Goal: Task Accomplishment & Management: Use online tool/utility

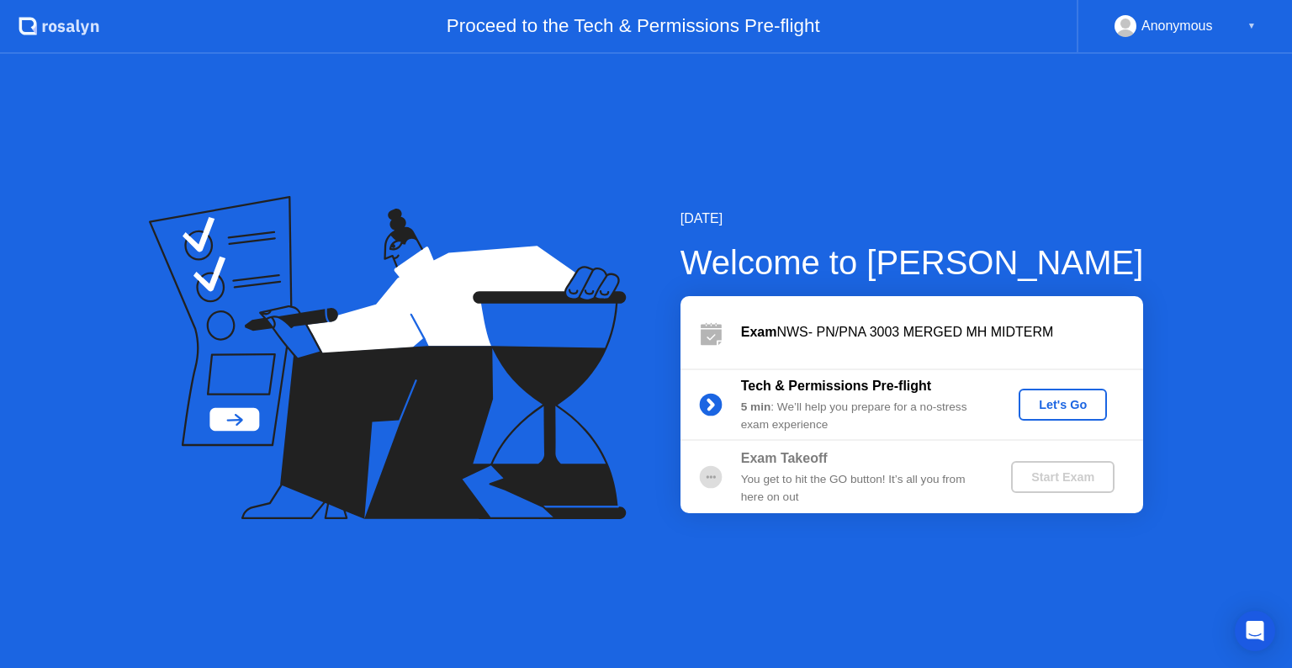
click at [1209, 42] on div "Anonymous ▼" at bounding box center [1184, 27] width 215 height 54
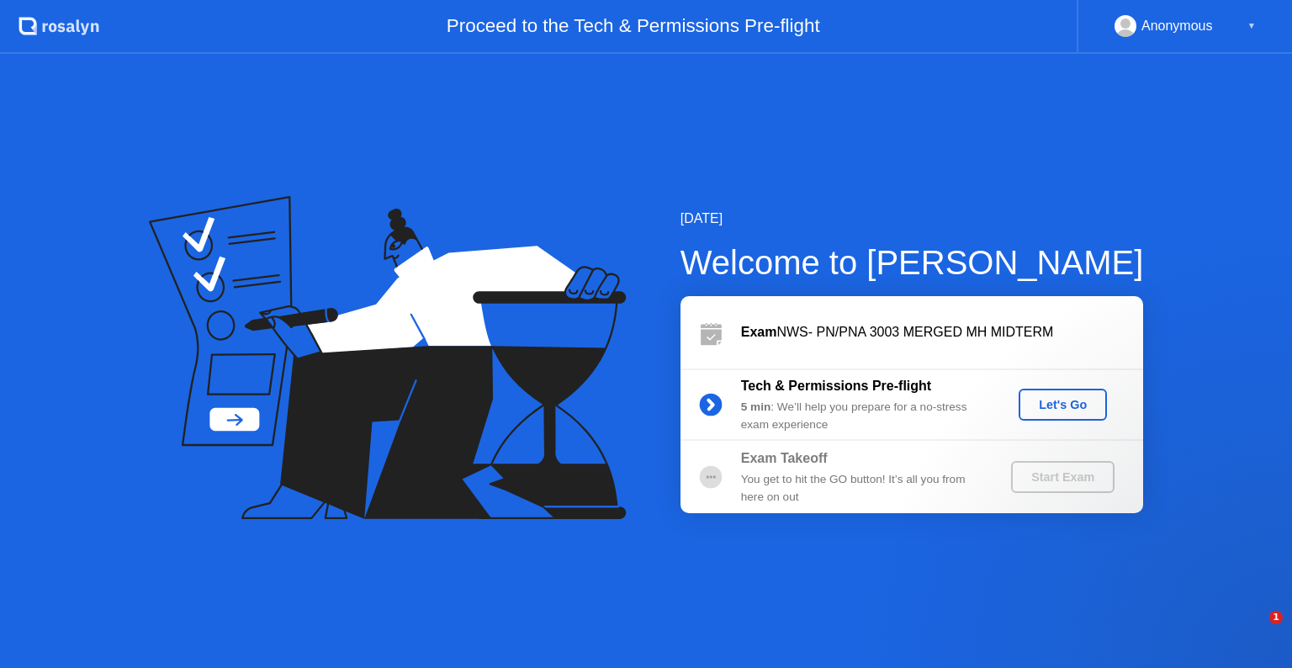
click at [1078, 402] on div "Let's Go" at bounding box center [1062, 404] width 75 height 13
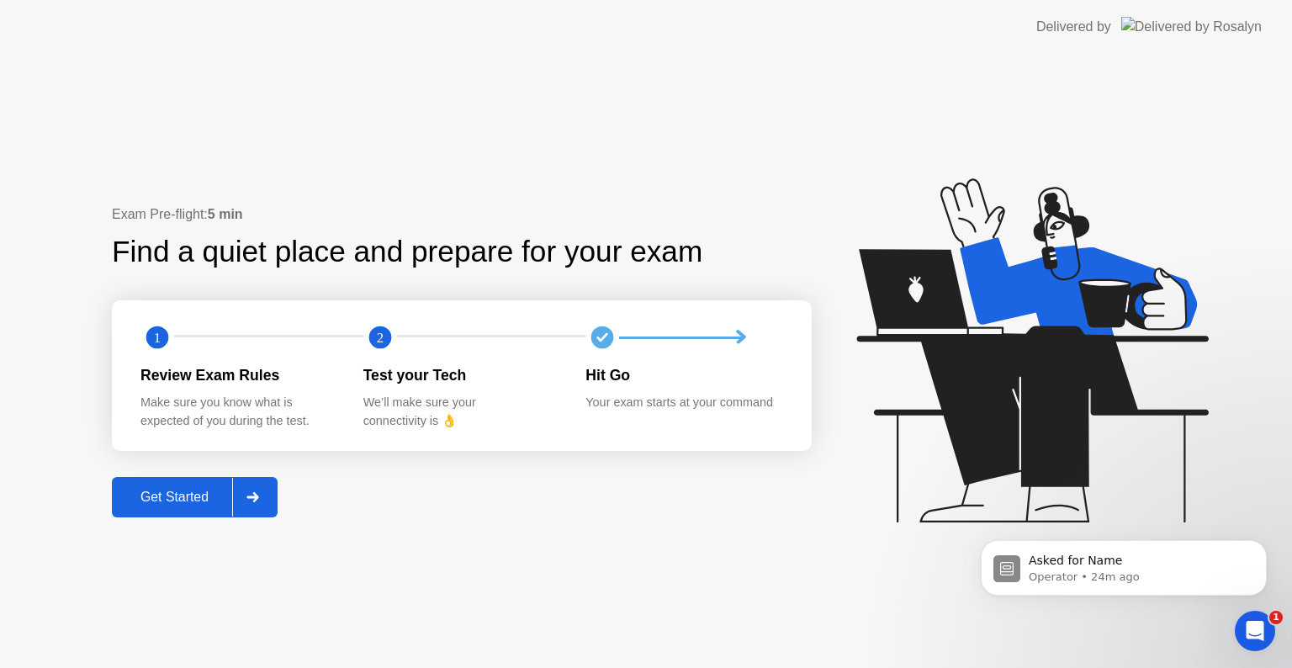
click at [239, 504] on div at bounding box center [252, 497] width 40 height 39
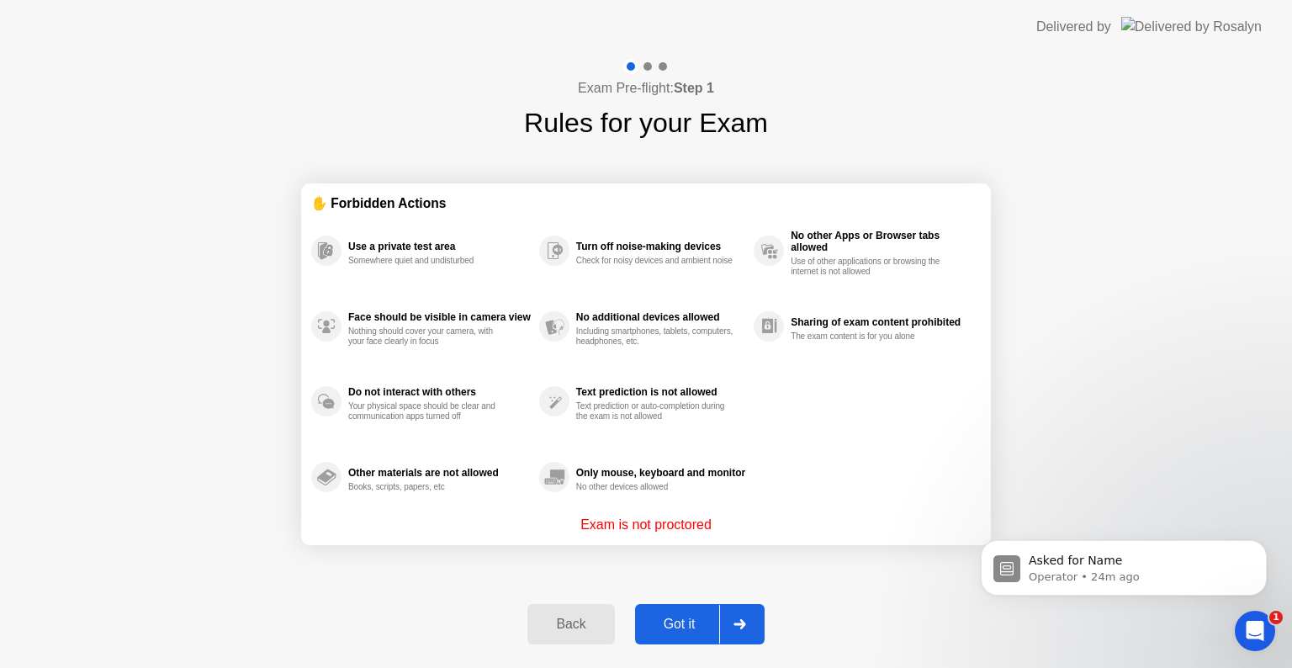
click at [747, 617] on div at bounding box center [739, 624] width 40 height 39
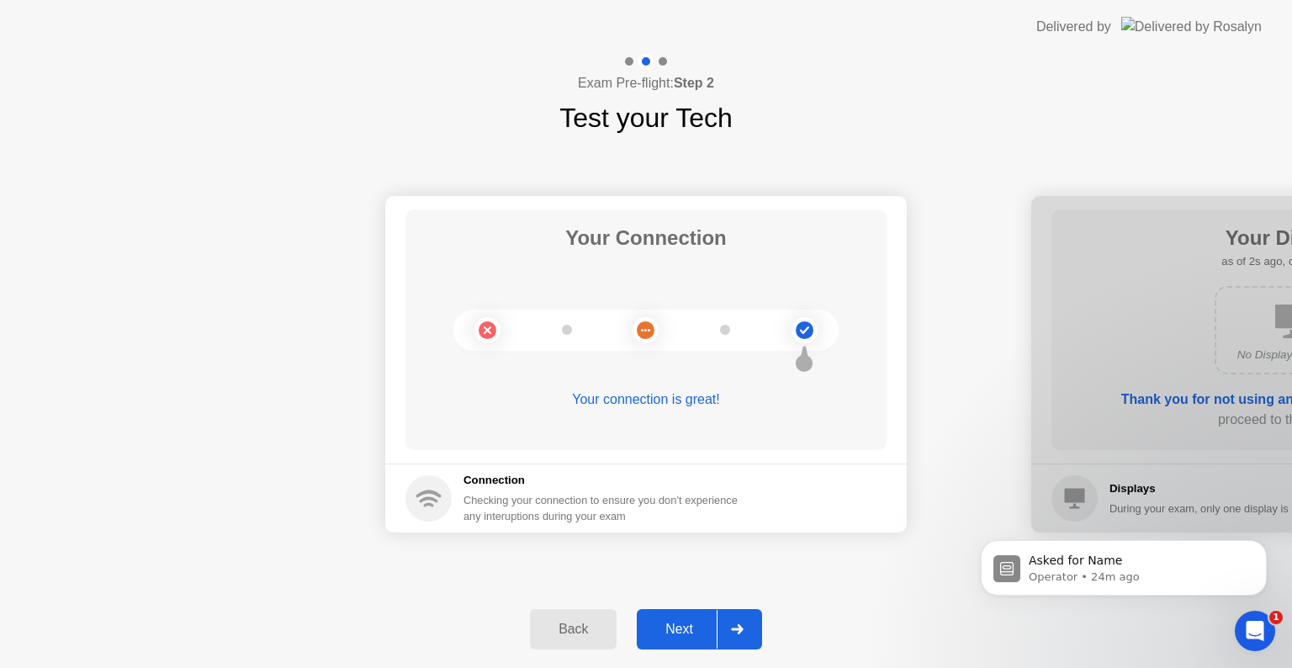
click at [747, 617] on div at bounding box center [737, 629] width 40 height 39
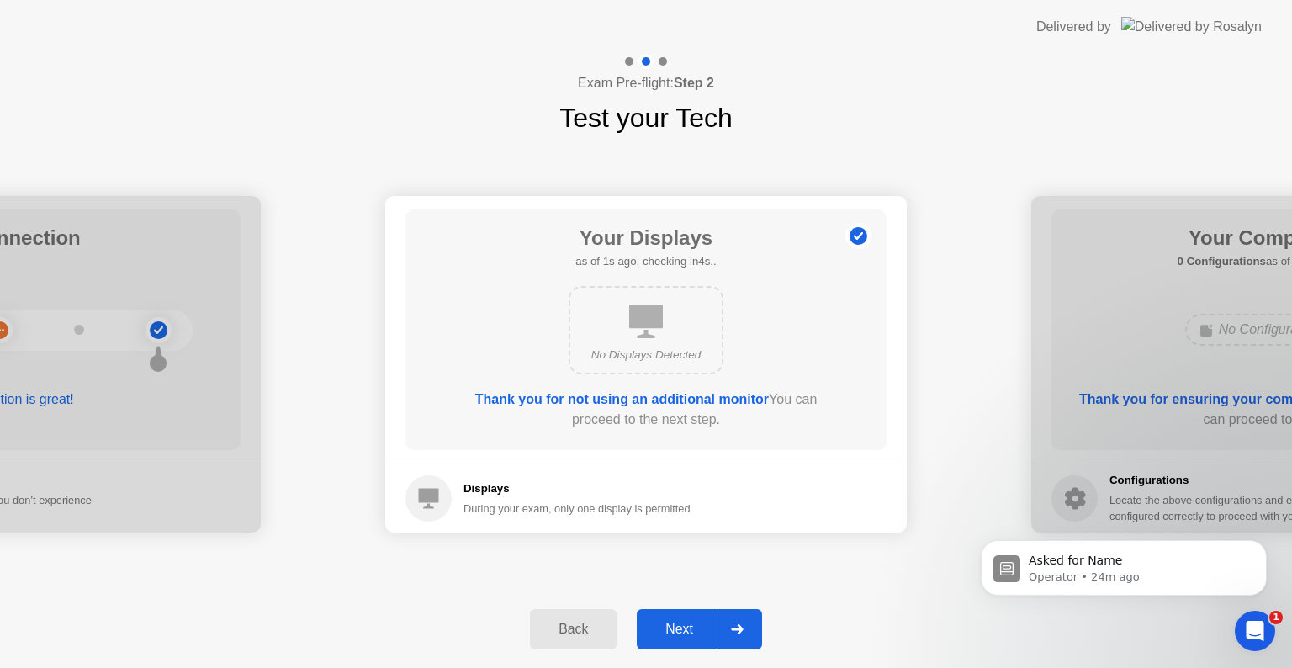
click at [747, 617] on div at bounding box center [737, 629] width 40 height 39
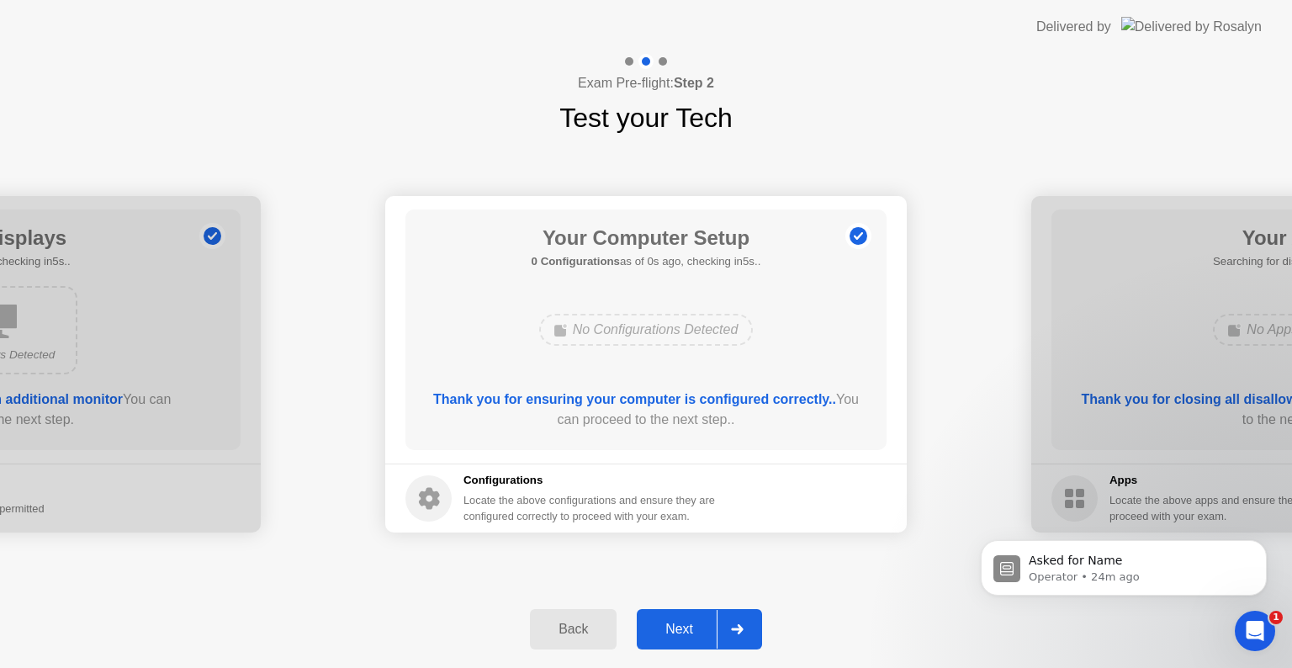
click at [747, 617] on div at bounding box center [737, 629] width 40 height 39
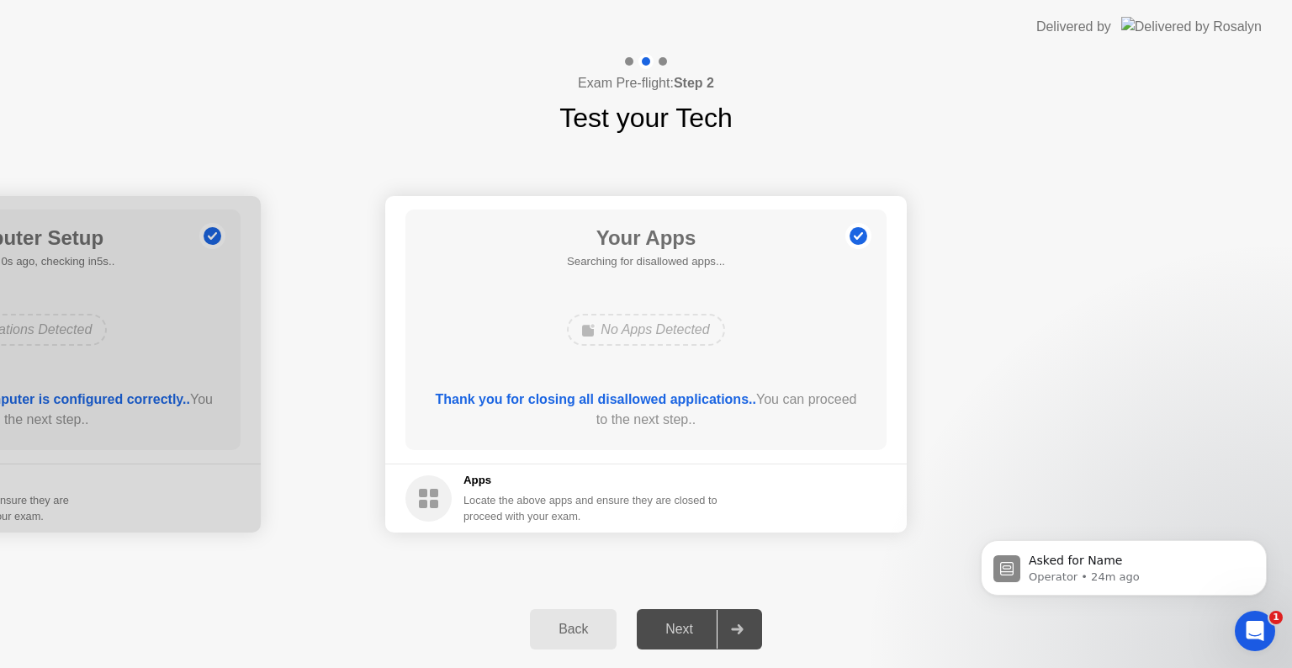
click at [747, 617] on div at bounding box center [737, 629] width 40 height 39
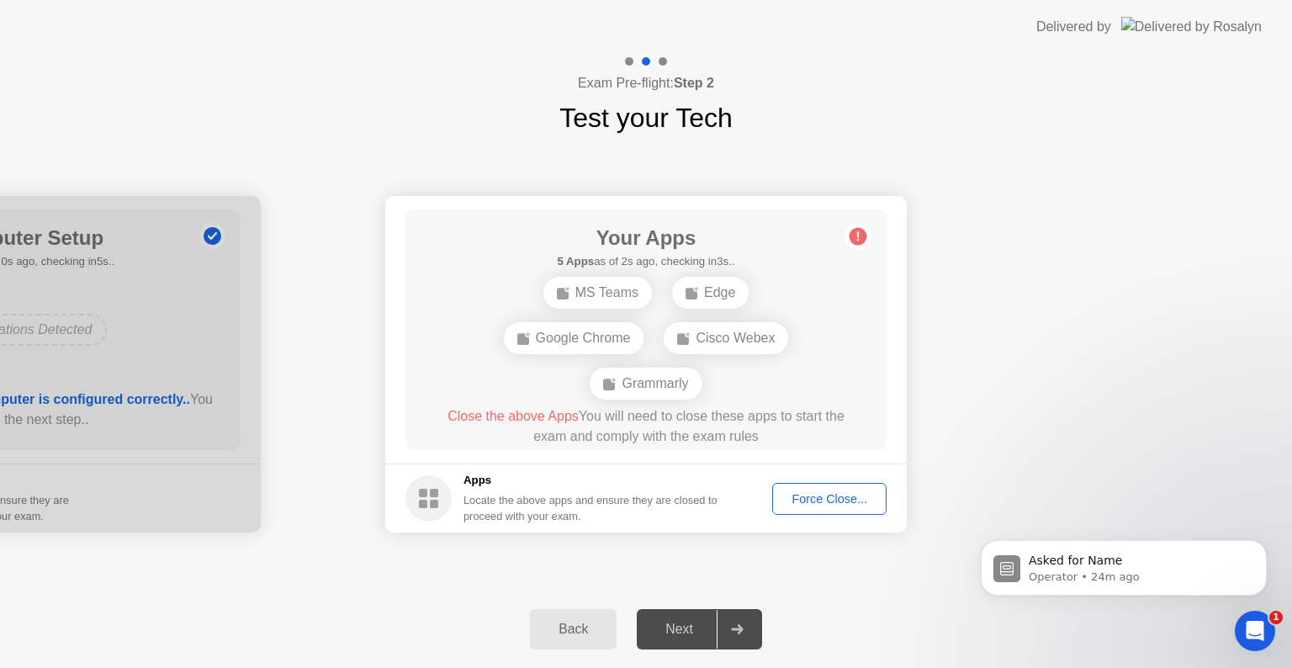
click at [826, 499] on div "Force Close..." at bounding box center [829, 498] width 103 height 13
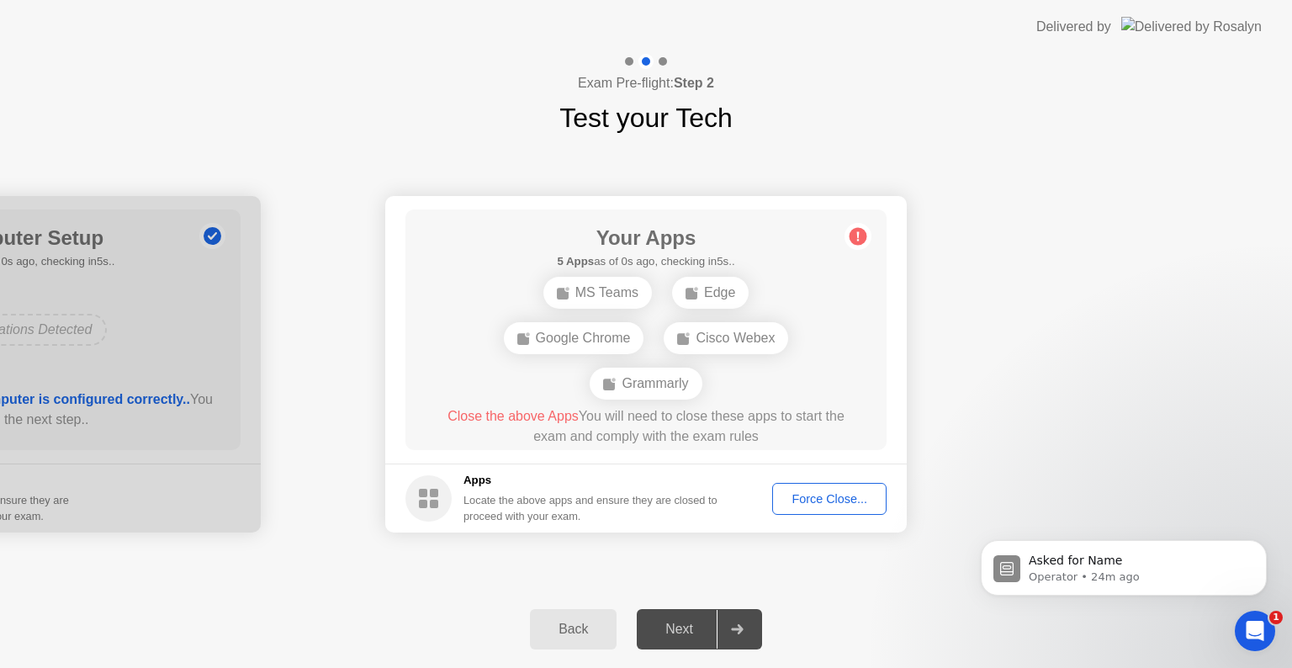
click at [805, 501] on div "Force Close..." at bounding box center [829, 498] width 103 height 13
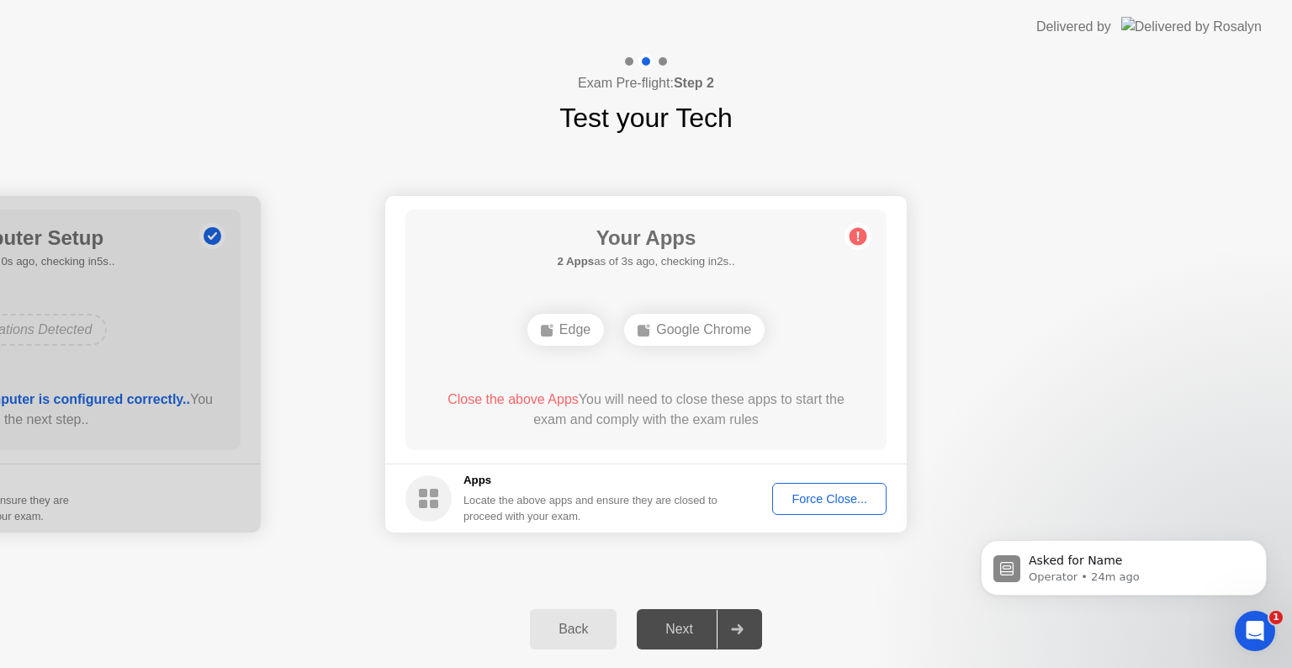
click at [828, 505] on div "Force Close..." at bounding box center [829, 498] width 103 height 13
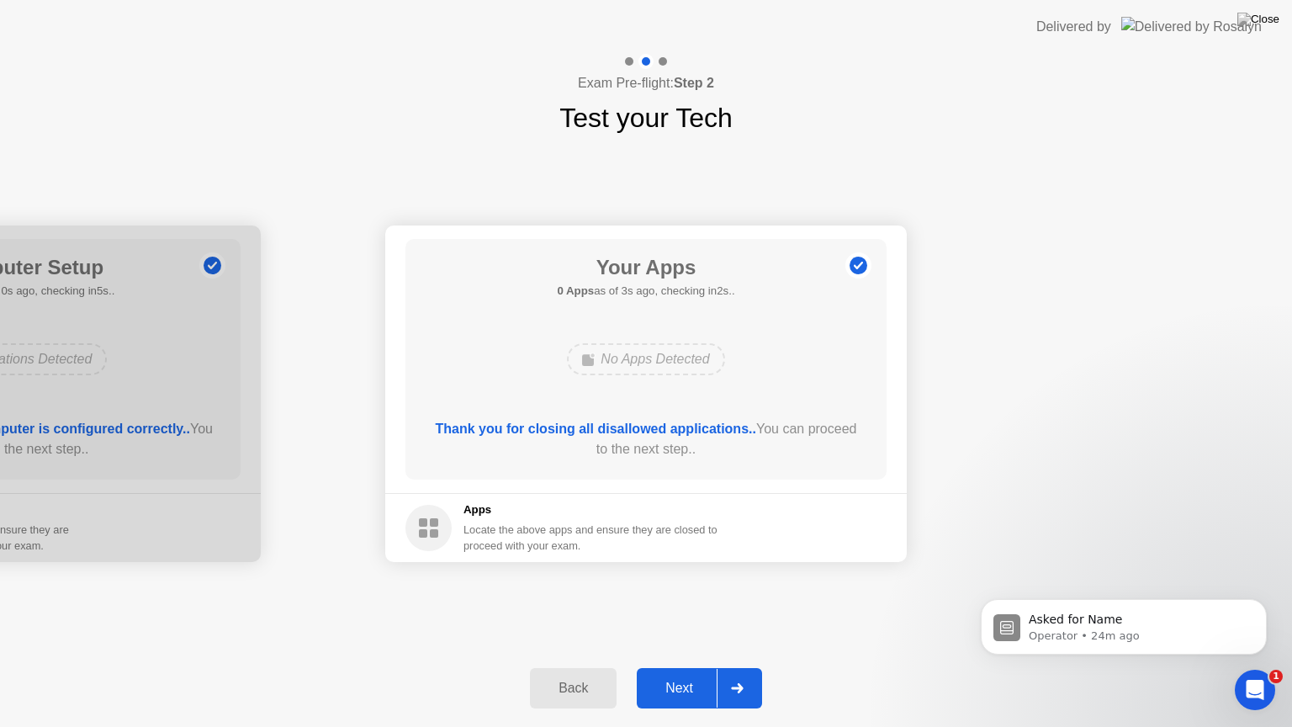
click at [679, 667] on div "Next" at bounding box center [679, 688] width 75 height 15
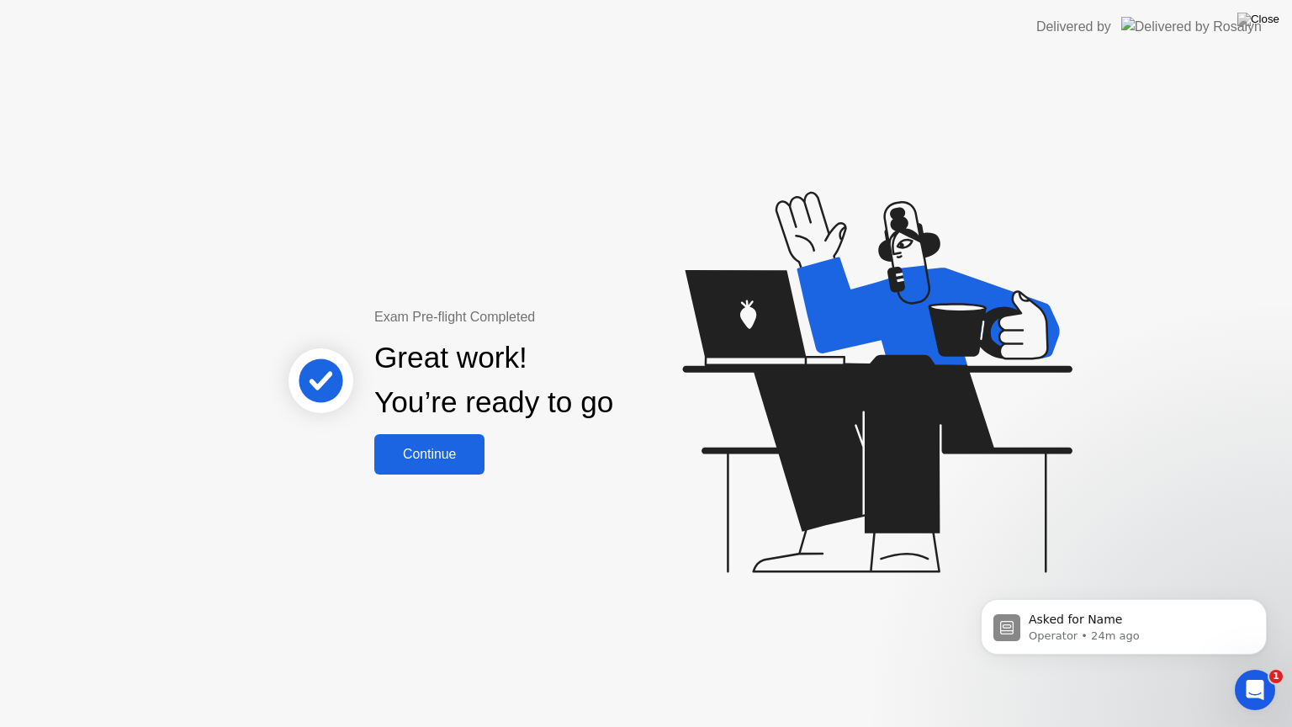
click at [431, 447] on div "Continue" at bounding box center [429, 454] width 100 height 15
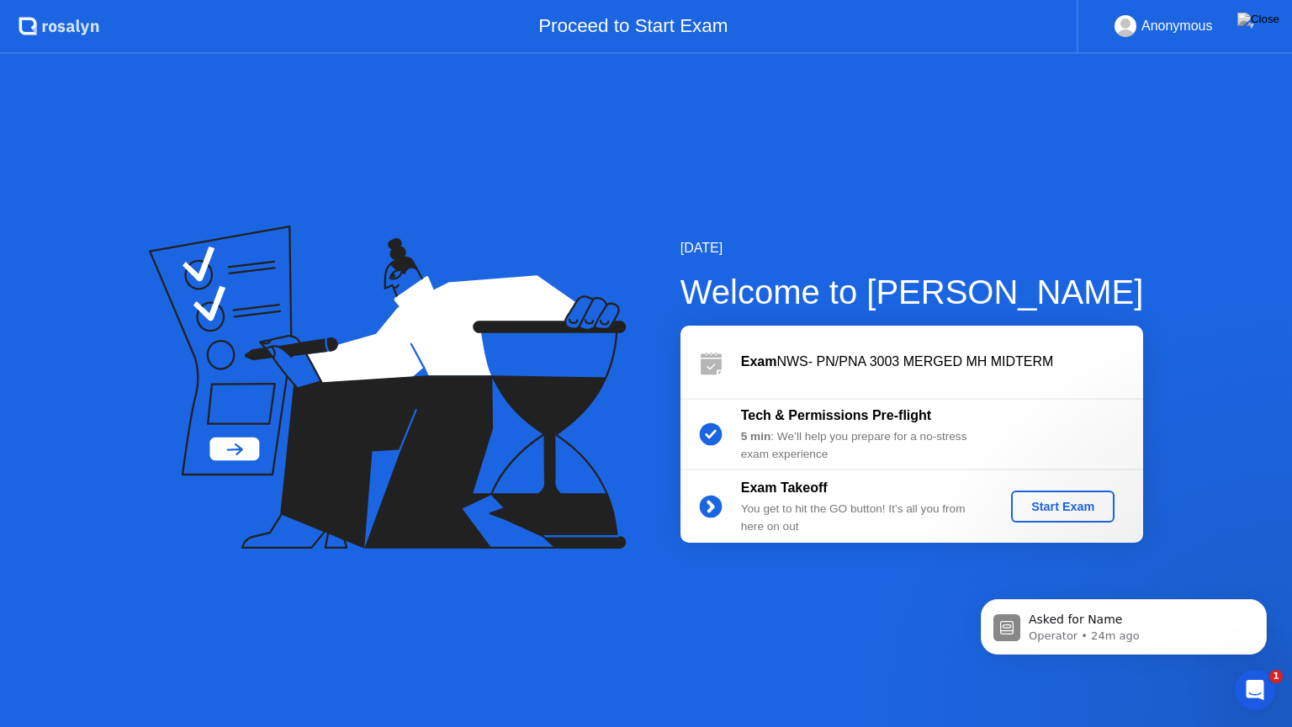
click at [1034, 505] on div "Start Exam" at bounding box center [1063, 506] width 90 height 13
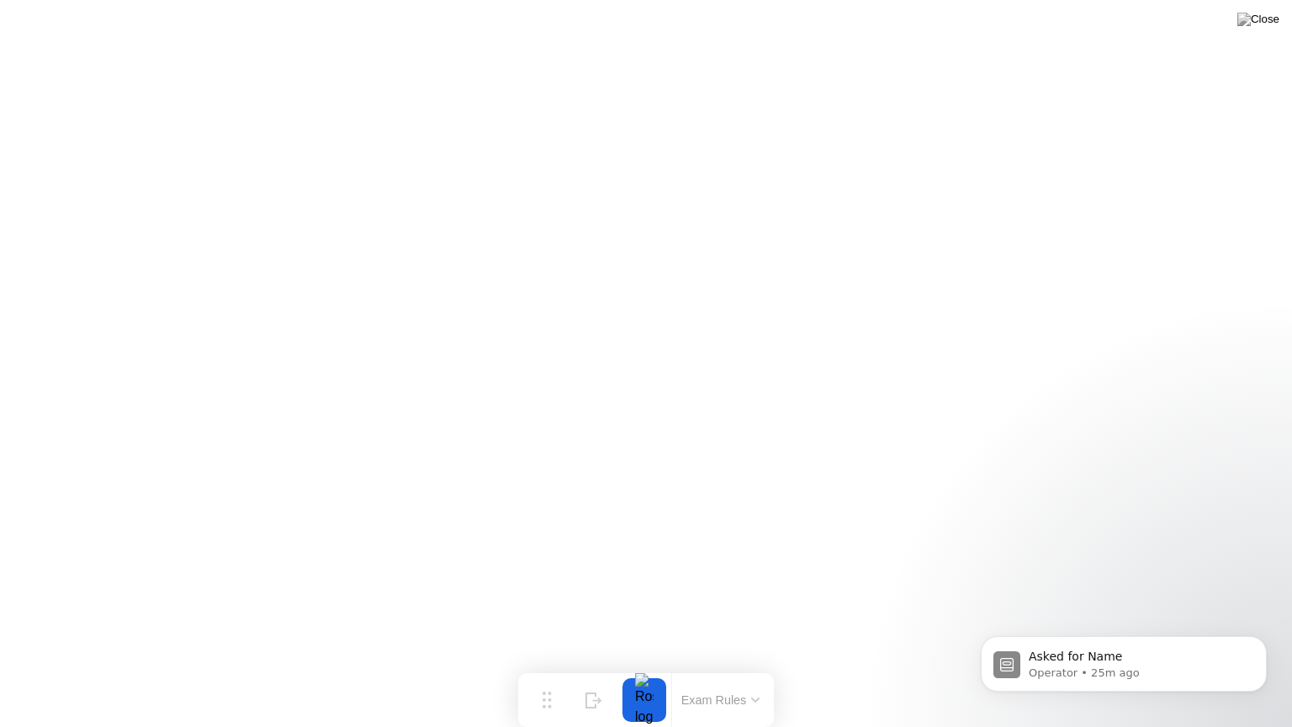
click at [1091, 667] on body "Asked for Name Operator • 25m ago" at bounding box center [1123, 659] width 323 height 104
click at [1092, 667] on body "Asked for Name Operator • 25m ago" at bounding box center [1123, 659] width 323 height 104
click at [1152, 667] on body "Asked for Name Operator • 25m ago" at bounding box center [1123, 659] width 323 height 104
click at [1127, 667] on p "Operator • 25m ago" at bounding box center [1137, 672] width 217 height 15
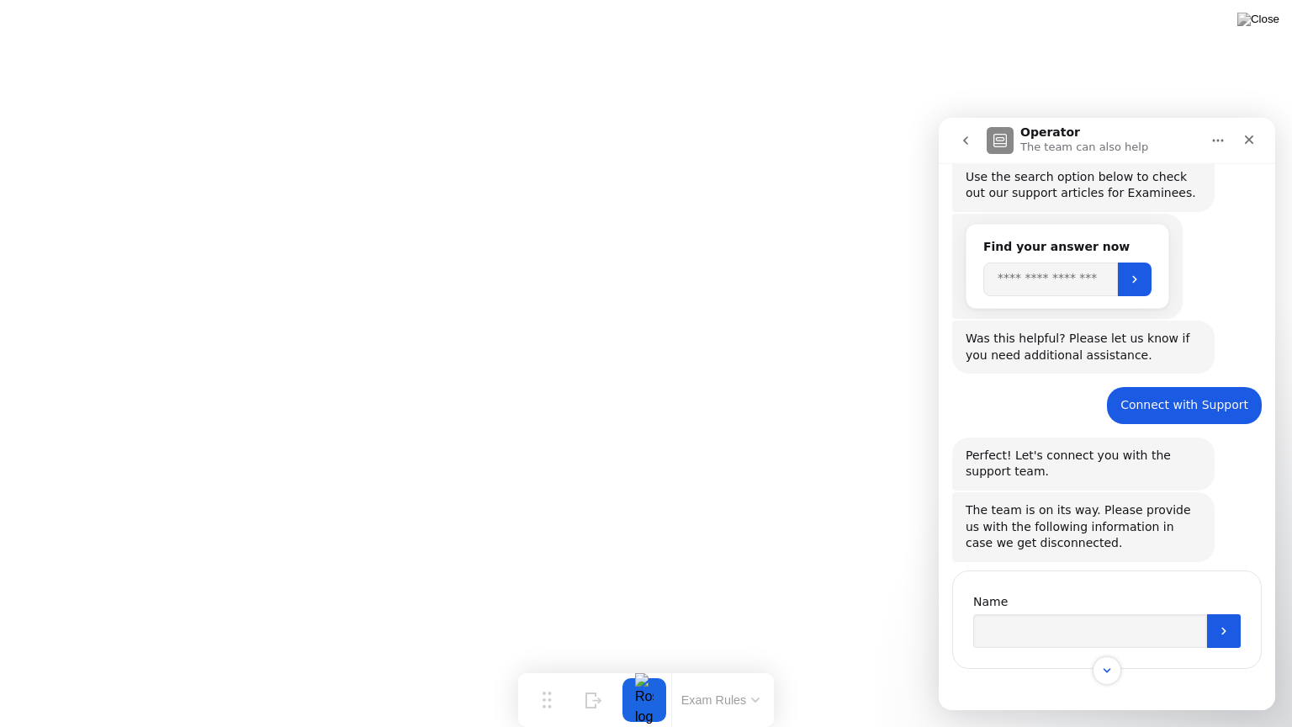
scroll to position [201, 0]
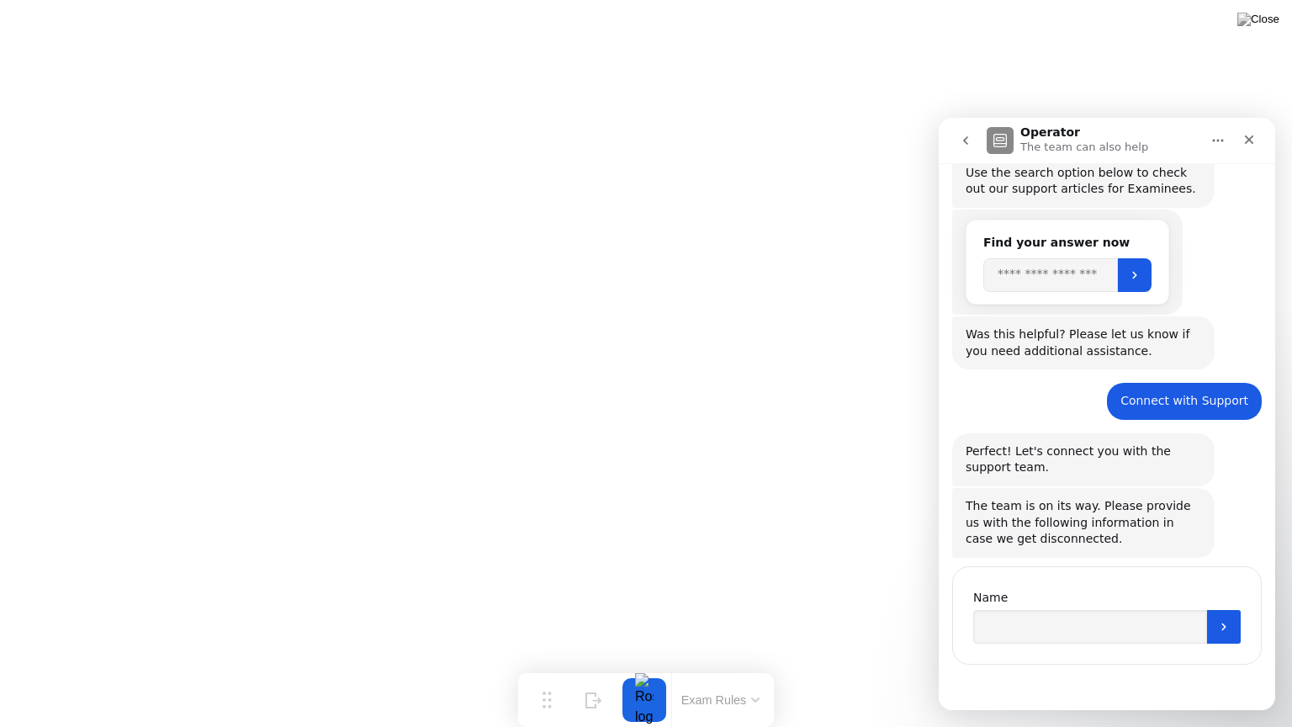
drag, startPoint x: 1272, startPoint y: 353, endPoint x: 2222, endPoint y: 639, distance: 991.9
click at [1072, 628] on input "Name" at bounding box center [1090, 627] width 234 height 34
type input "*******"
click at [1221, 633] on button "Submit" at bounding box center [1224, 627] width 34 height 34
click at [1245, 146] on div "Close" at bounding box center [1249, 140] width 30 height 30
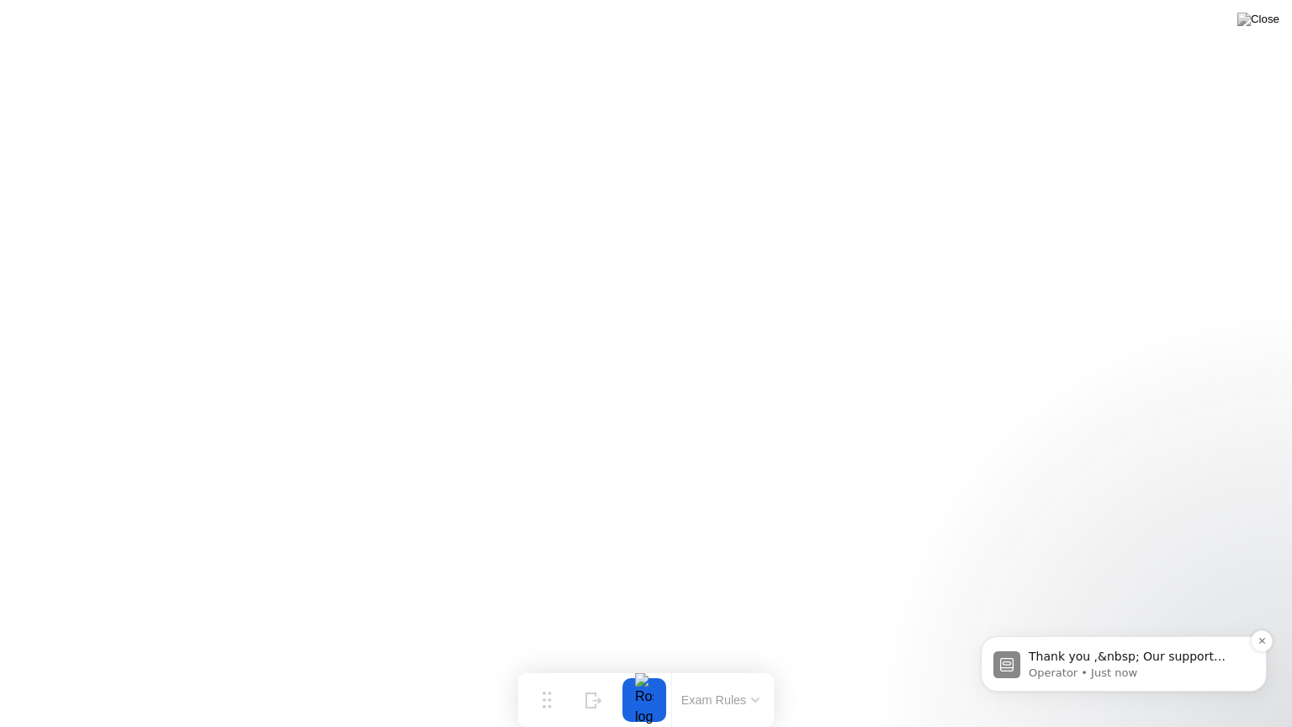
scroll to position [0, 0]
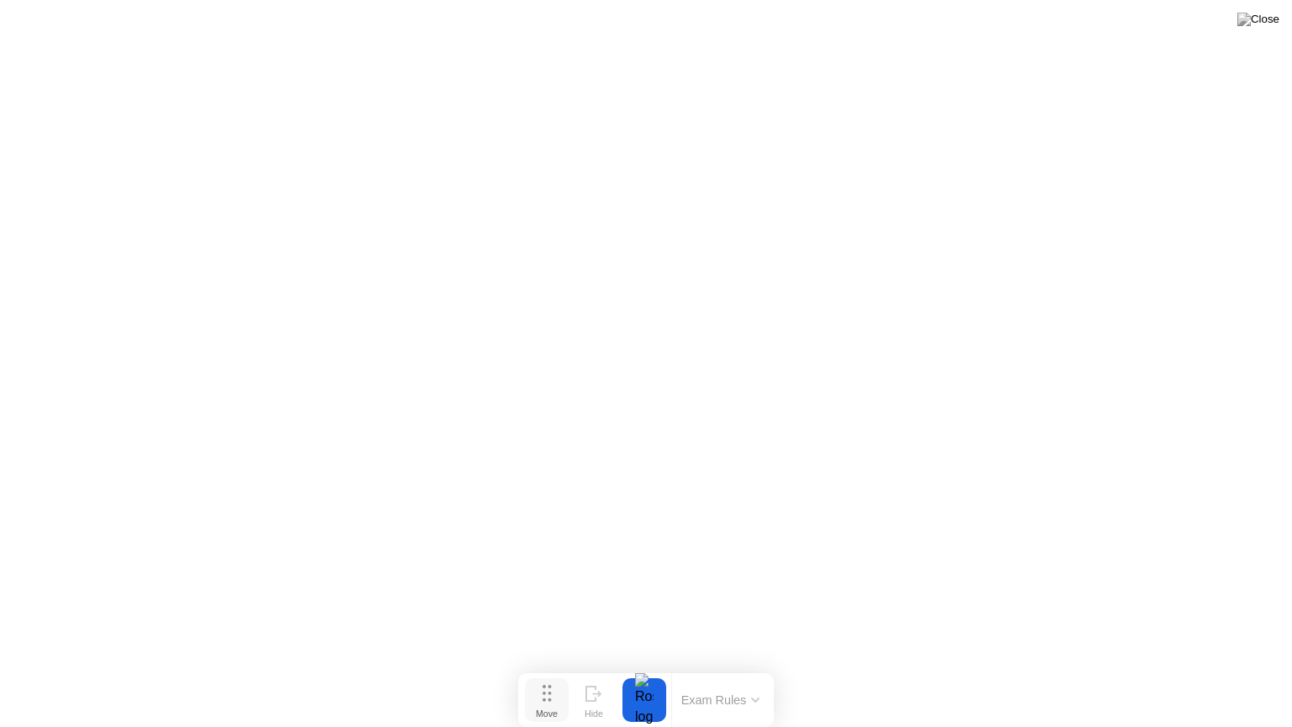
click at [554, 667] on button "Move" at bounding box center [547, 700] width 44 height 44
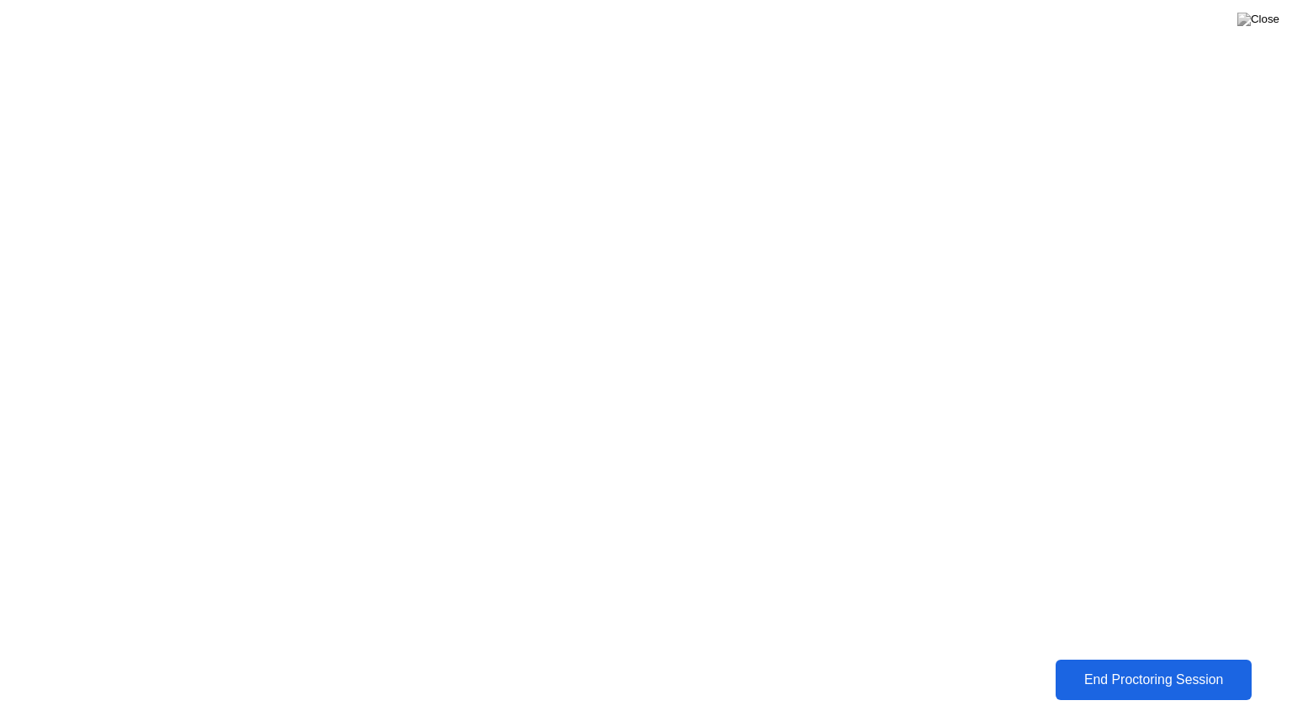
click at [1126, 667] on div "End Proctoring Session" at bounding box center [1154, 679] width 186 height 15
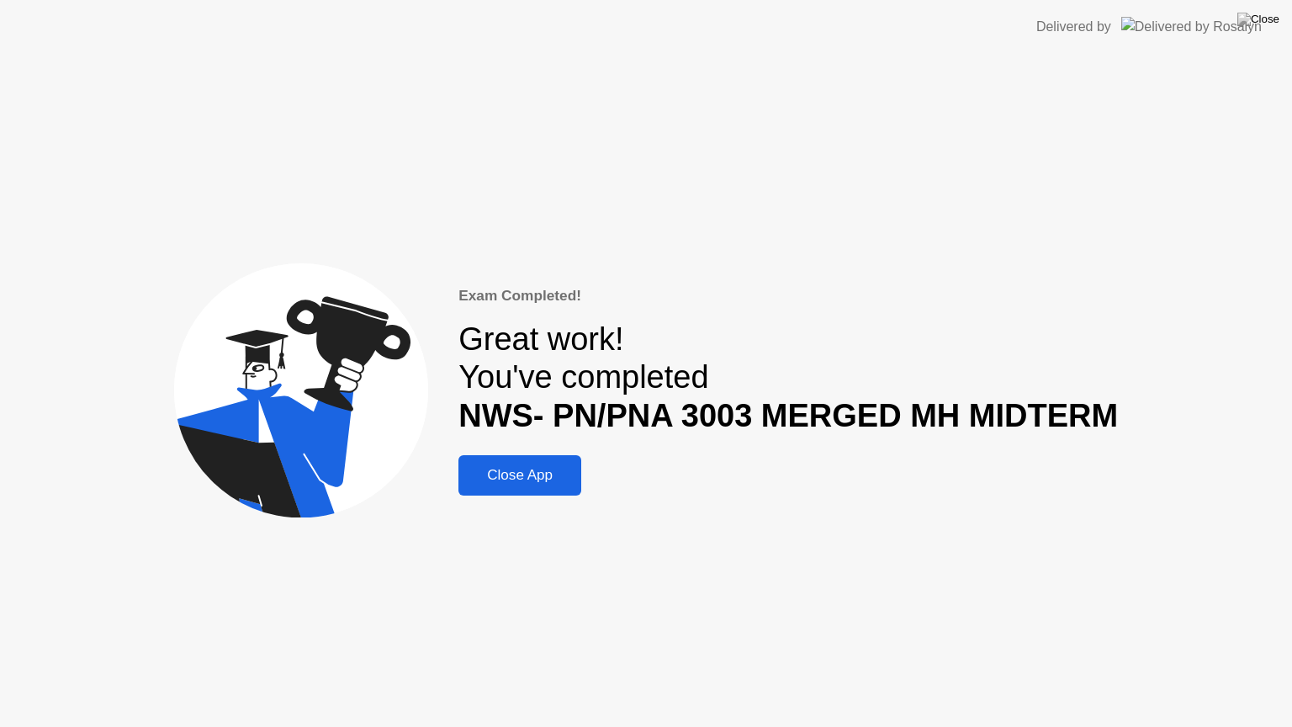
click at [564, 471] on div "Close App" at bounding box center [520, 475] width 113 height 17
